Goal: Task Accomplishment & Management: Manage account settings

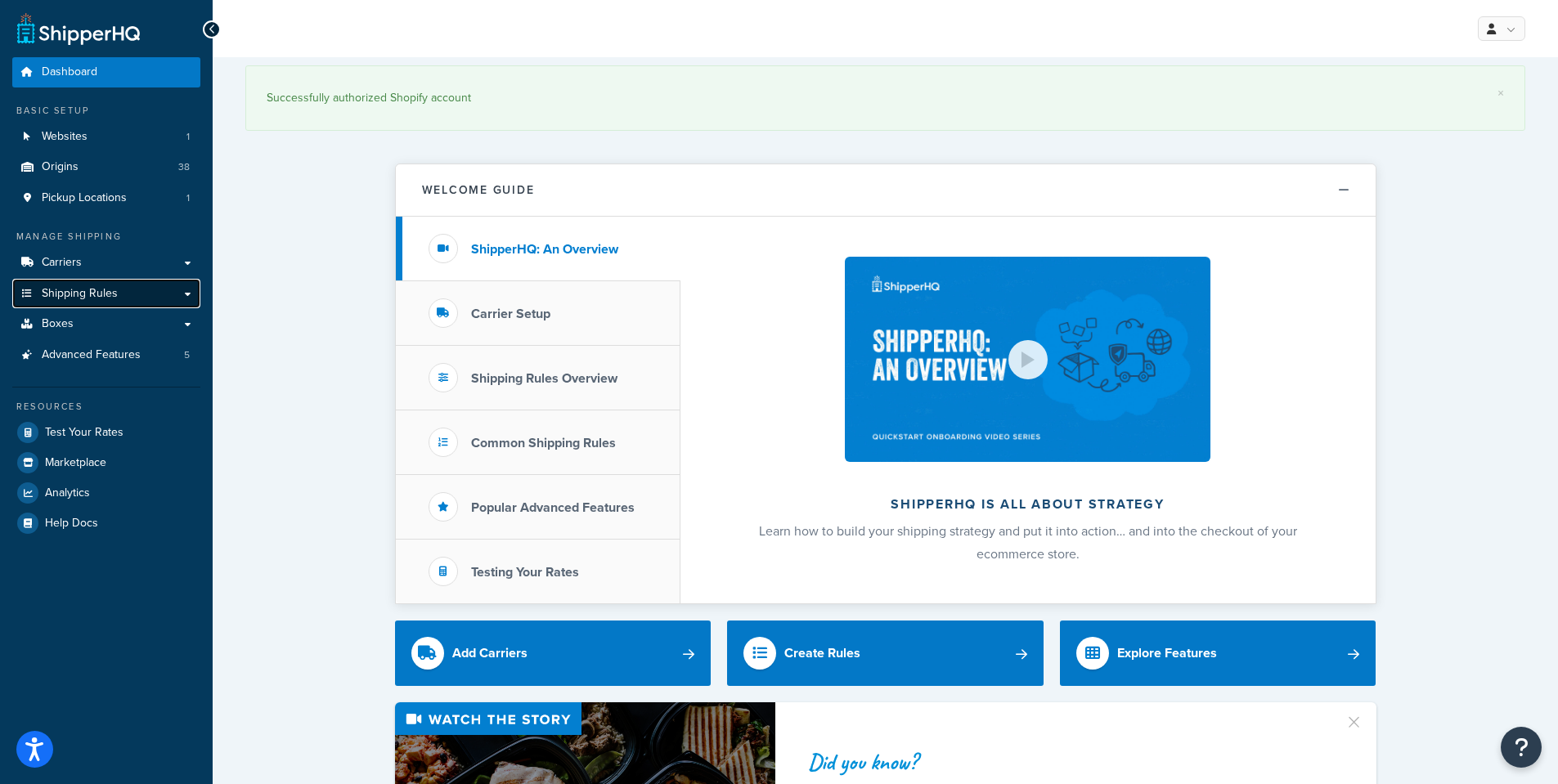
click at [79, 292] on span "Shipping Rules" at bounding box center [80, 294] width 76 height 14
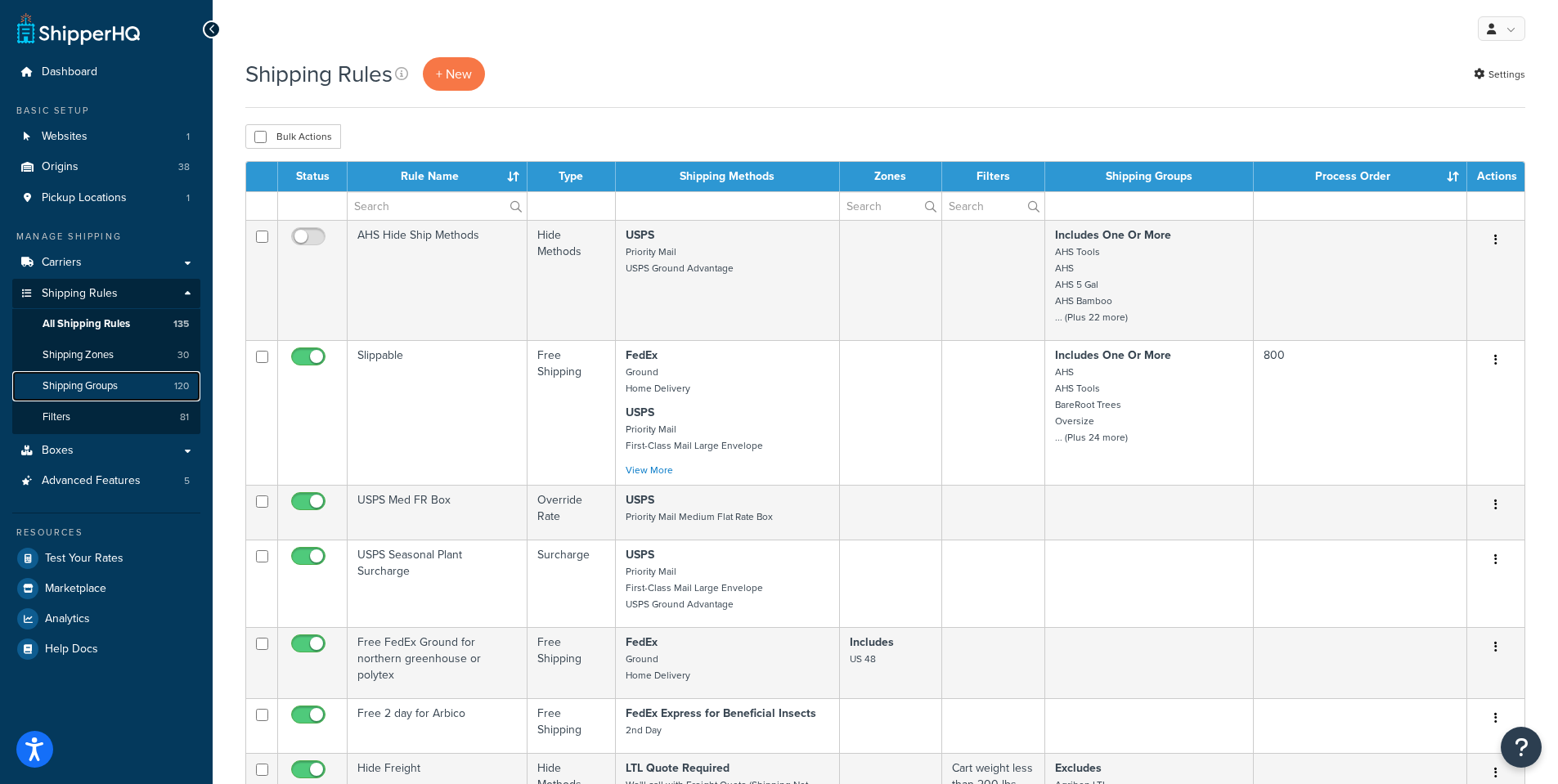
click at [85, 386] on span "Shipping Groups" at bounding box center [80, 386] width 75 height 14
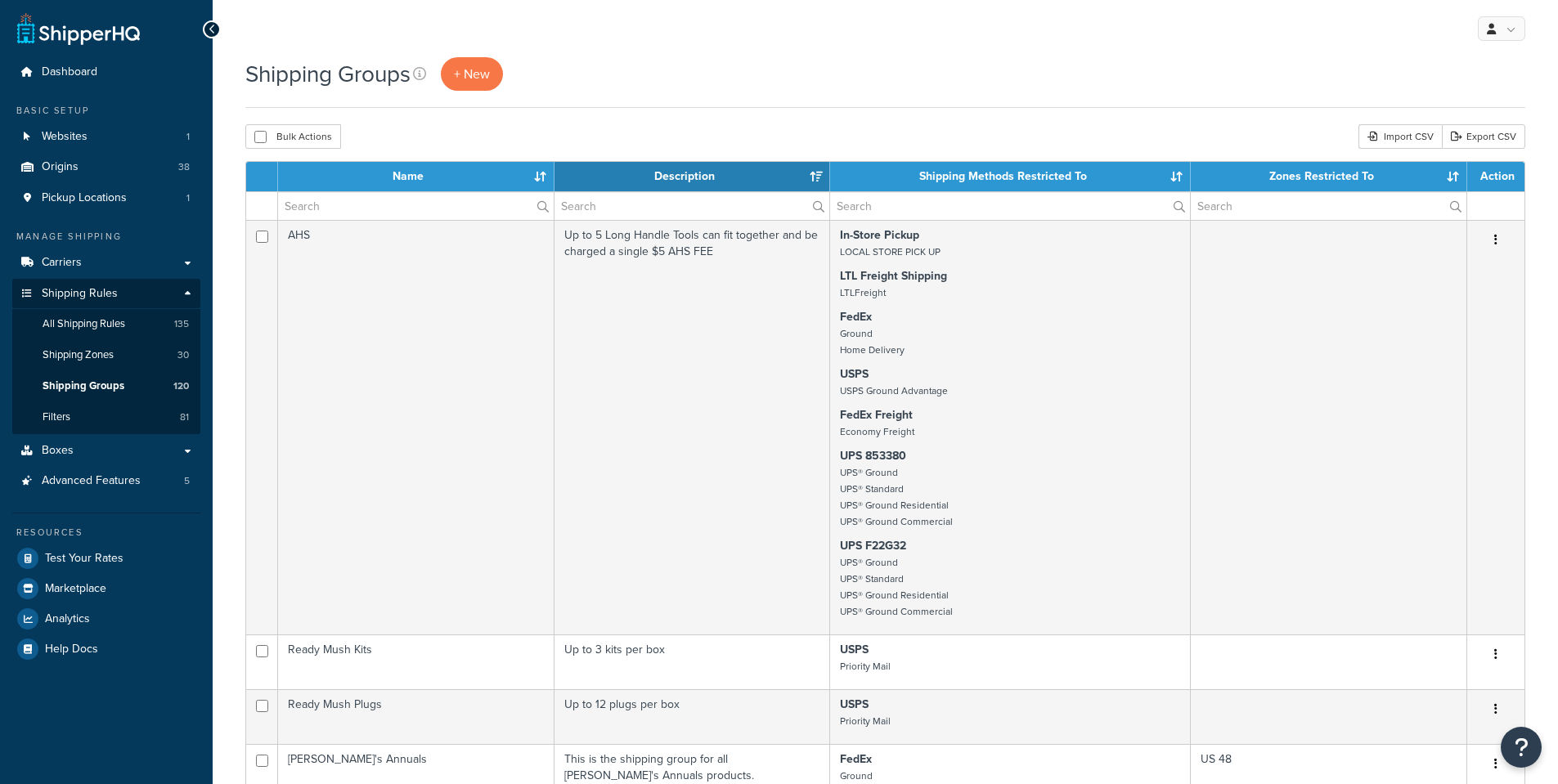
select select "15"
click at [328, 210] on input "text" at bounding box center [415, 205] width 275 height 28
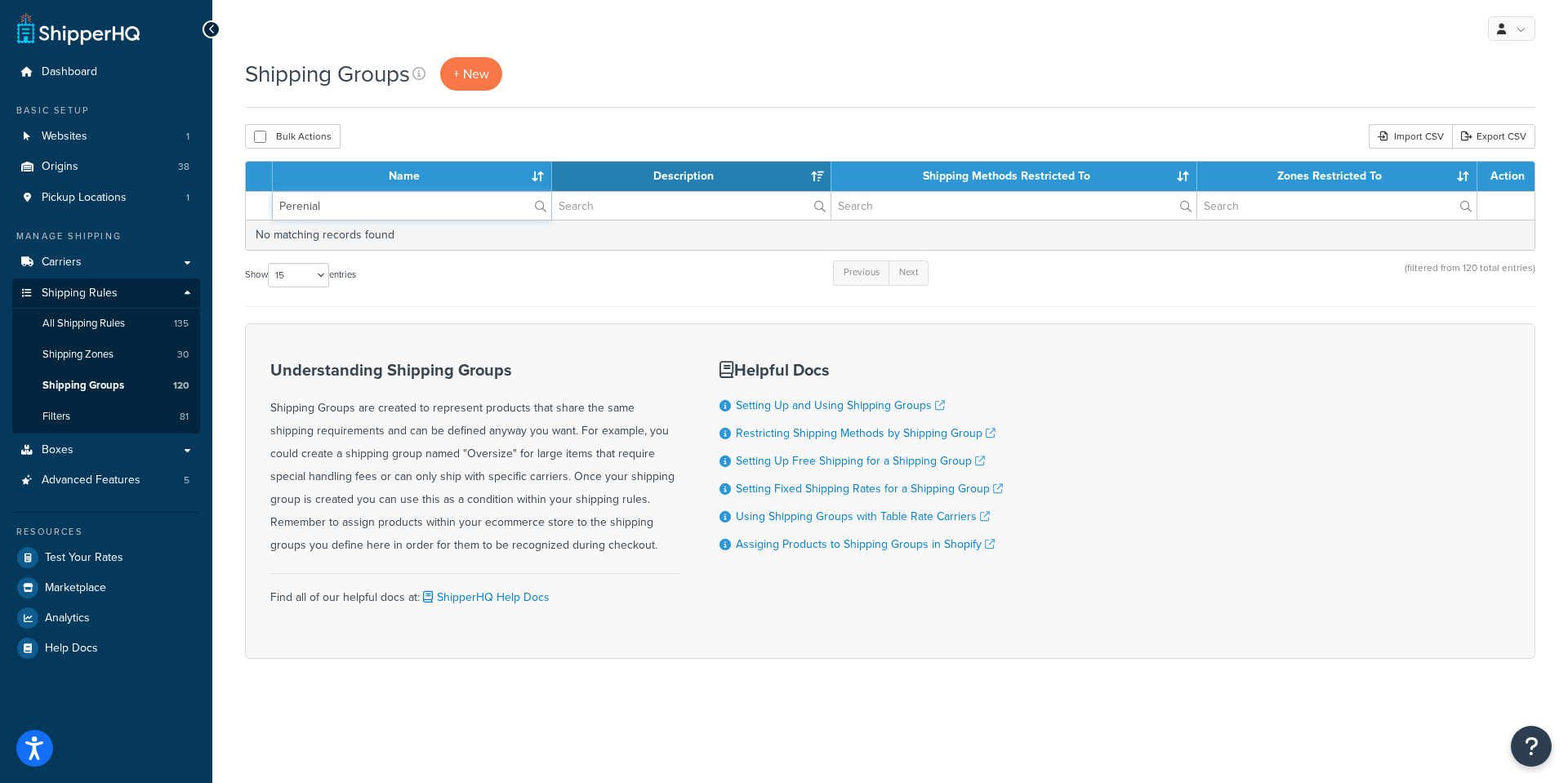
click at [303, 204] on input "Perenial" at bounding box center [412, 205] width 278 height 28
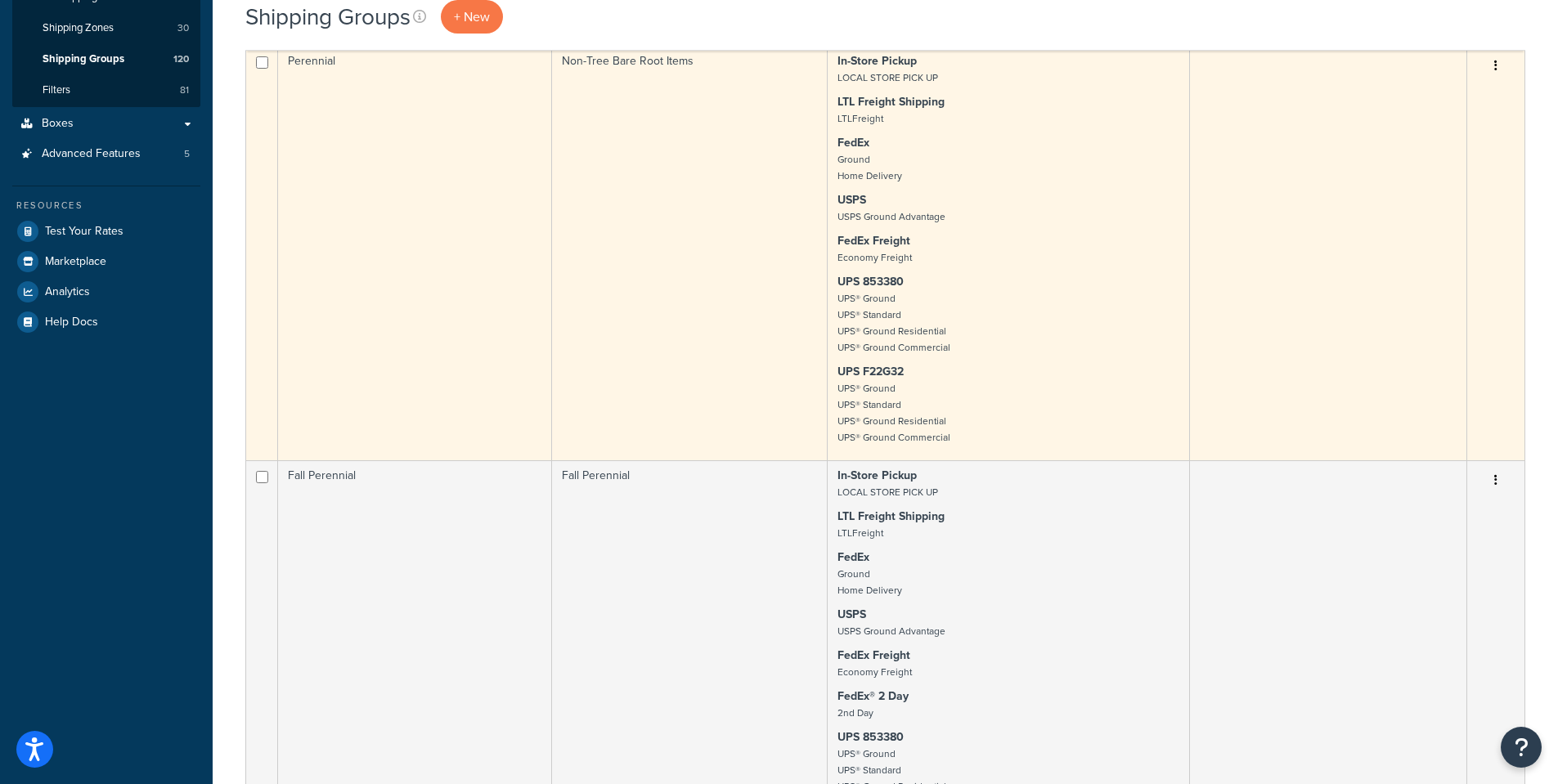
scroll to position [246, 0]
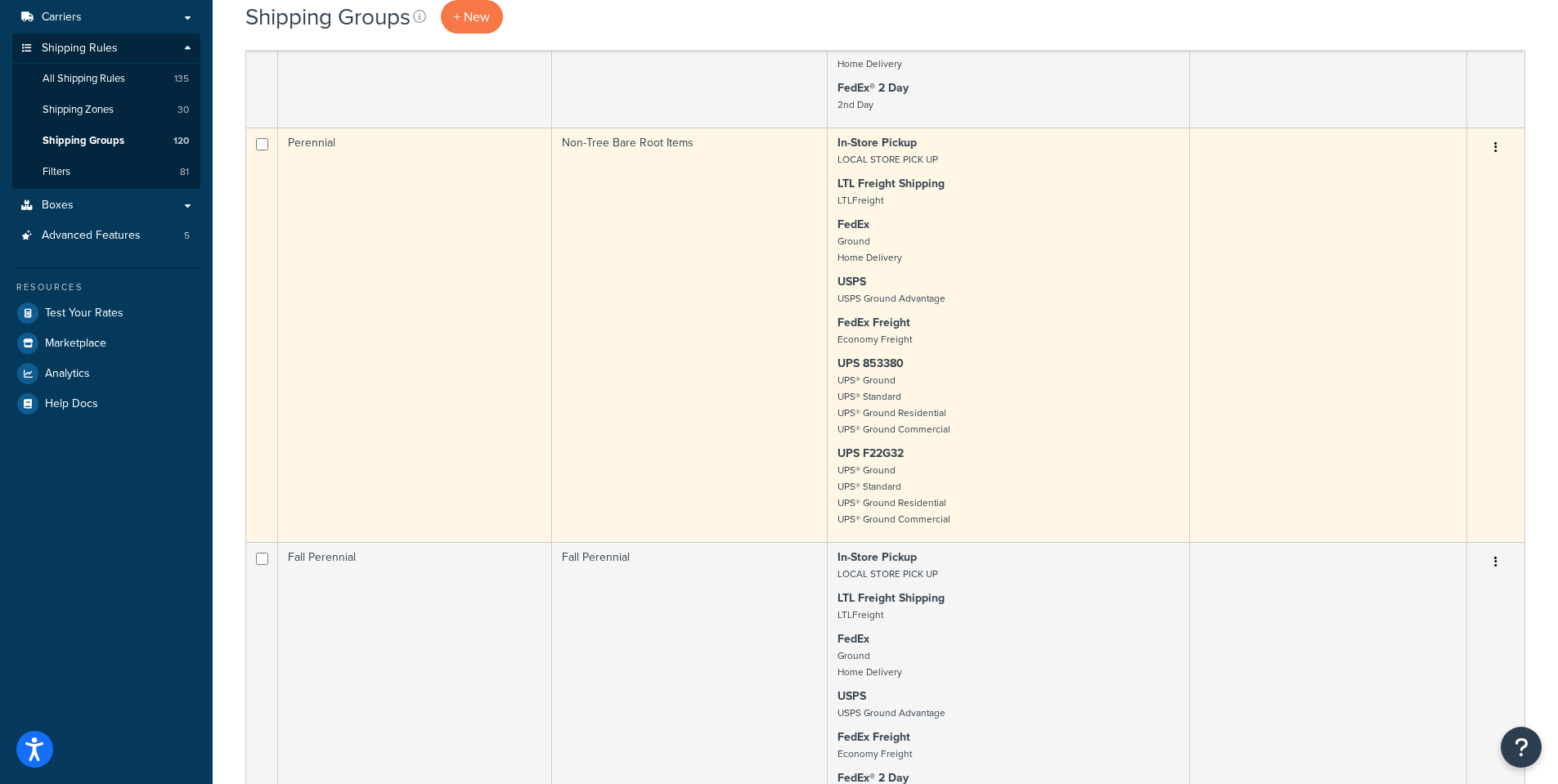
type input "Perennial"
click at [313, 143] on td "Perennial" at bounding box center [415, 334] width 274 height 415
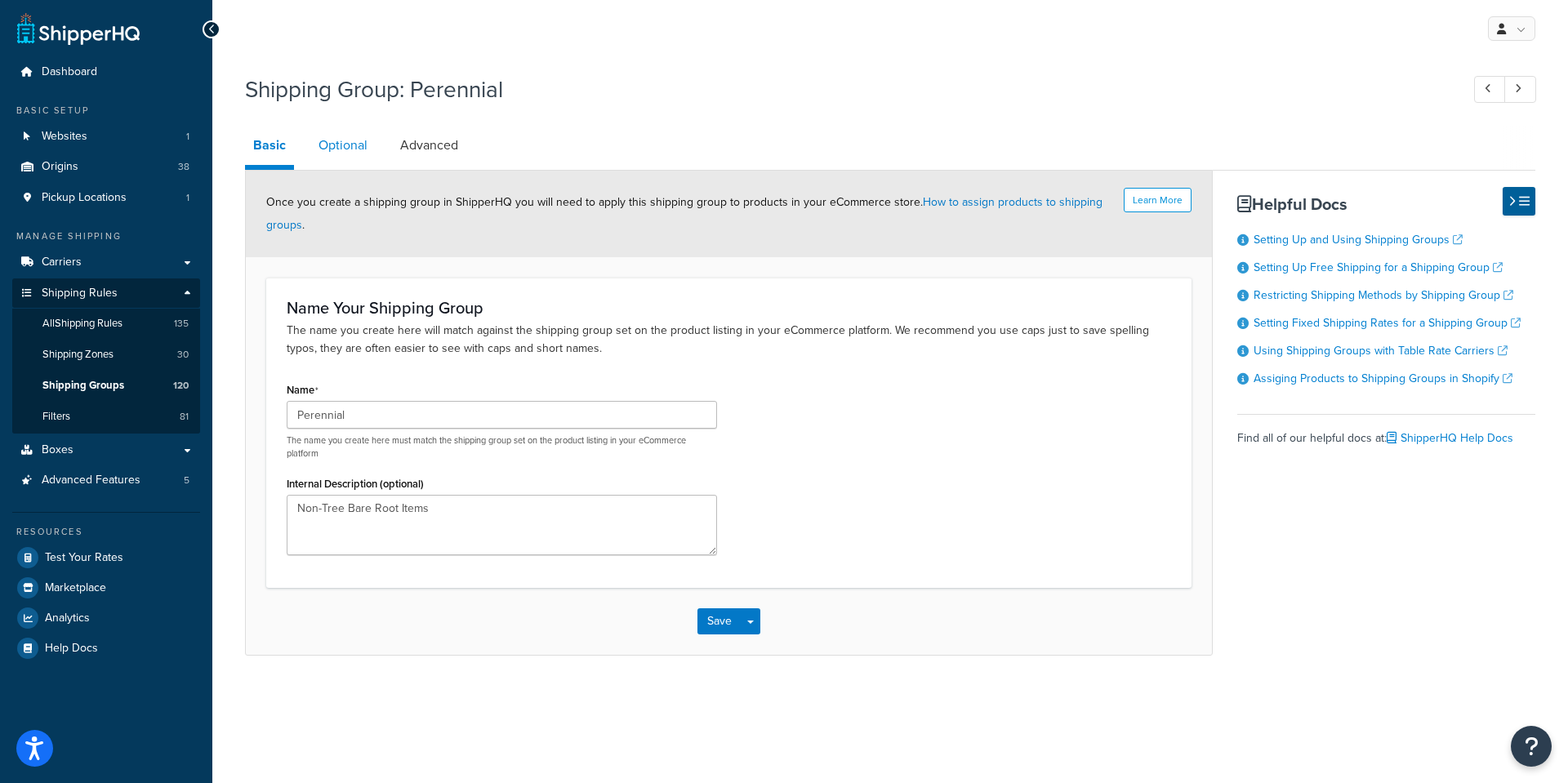
click at [345, 140] on link "Optional" at bounding box center [343, 145] width 65 height 39
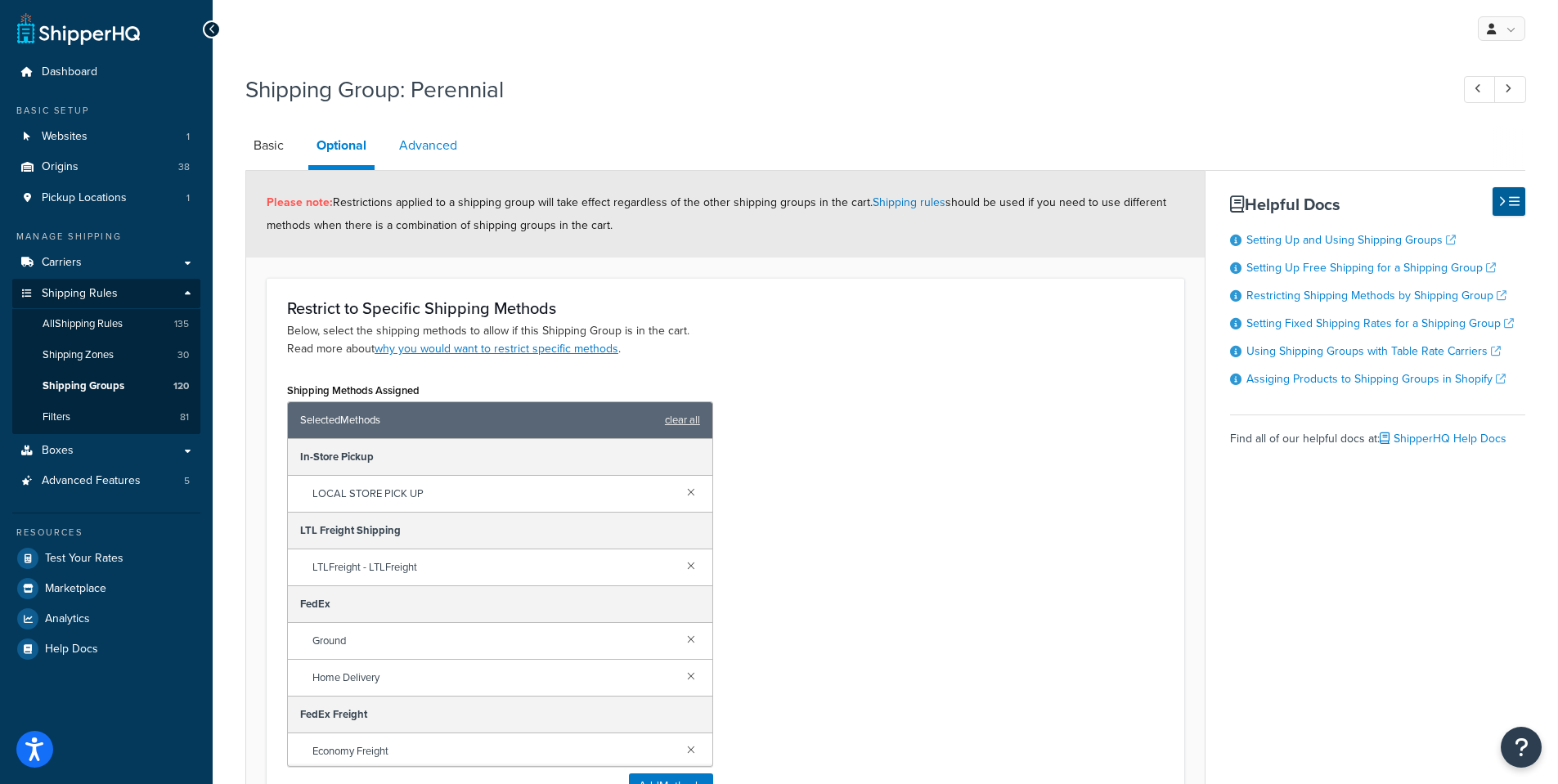
click at [428, 144] on link "Advanced" at bounding box center [428, 145] width 74 height 39
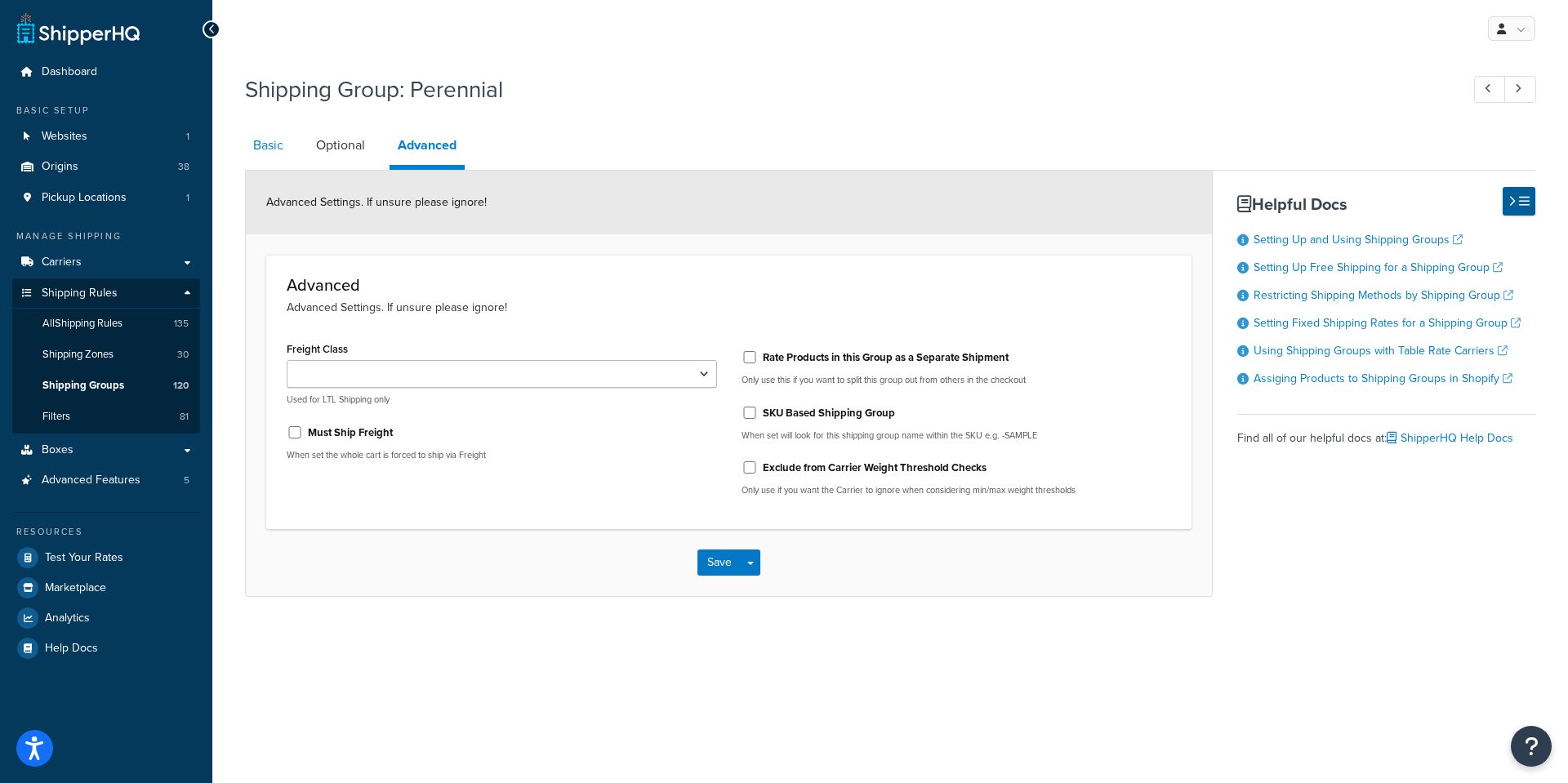
click at [263, 143] on link "Basic" at bounding box center [268, 145] width 47 height 39
